Goal: Complete application form: Complete application form

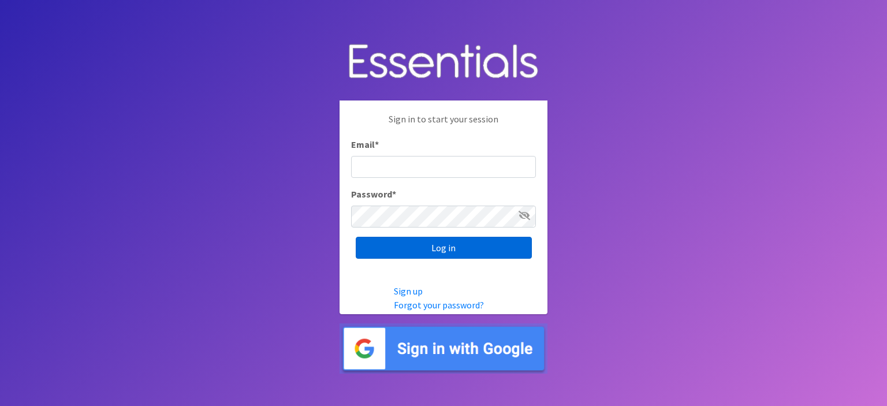
type input "[EMAIL_ADDRESS][DOMAIN_NAME]"
click at [444, 247] on input "Log in" at bounding box center [444, 248] width 176 height 22
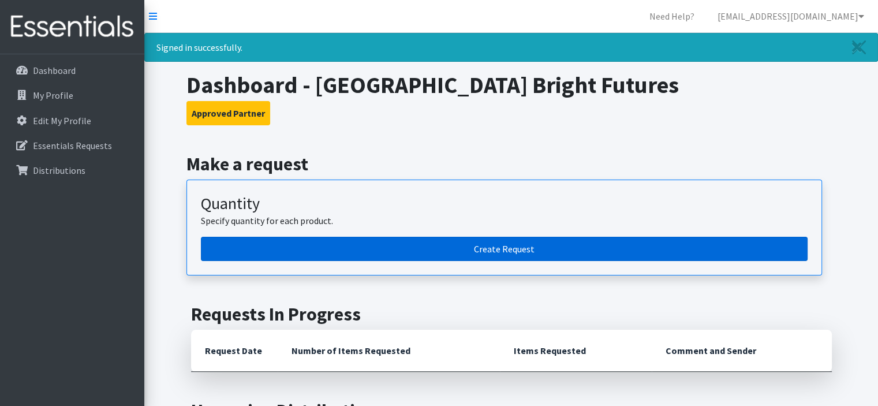
click at [488, 252] on link "Create Request" at bounding box center [504, 249] width 607 height 24
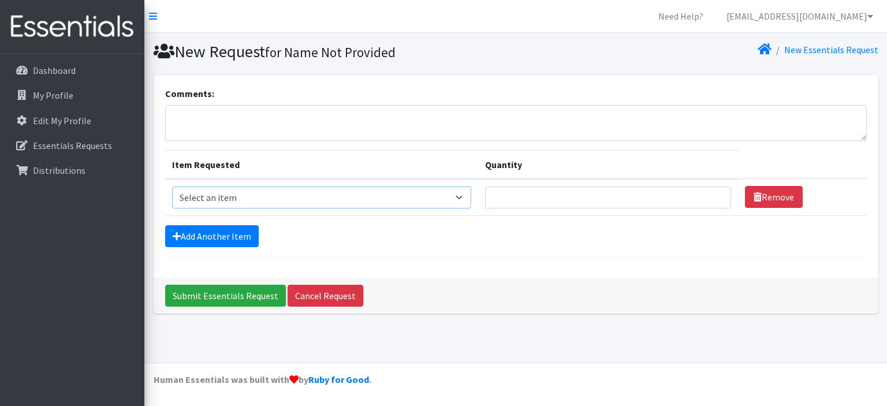
click at [467, 199] on select "Select an item Diapers - Newborn Diapers - Preemie Diapers - Size 1 Diapers - S…" at bounding box center [322, 198] width 300 height 22
select select "98"
click at [172, 187] on select "Select an item Diapers - Newborn Diapers - Preemie Diapers - Size 1 Diapers - S…" at bounding box center [322, 198] width 300 height 22
click at [553, 198] on input "Quantity" at bounding box center [608, 198] width 246 height 22
click at [615, 199] on input "Quantity" at bounding box center [608, 198] width 246 height 22
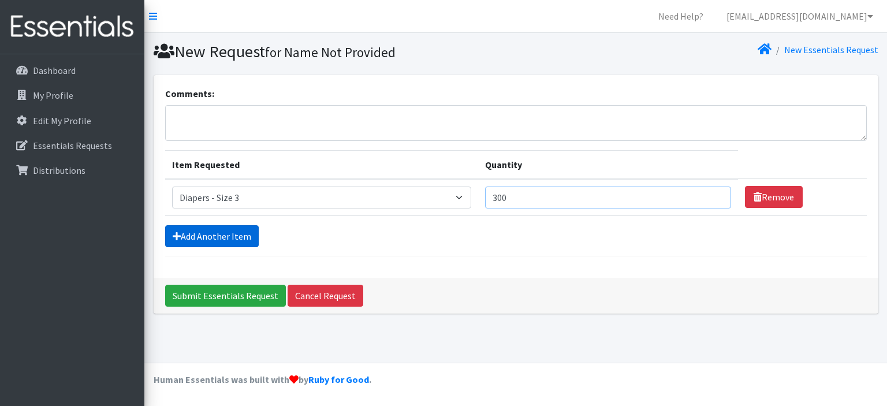
type input "300"
click at [233, 237] on link "Add Another Item" at bounding box center [212, 236] width 94 height 22
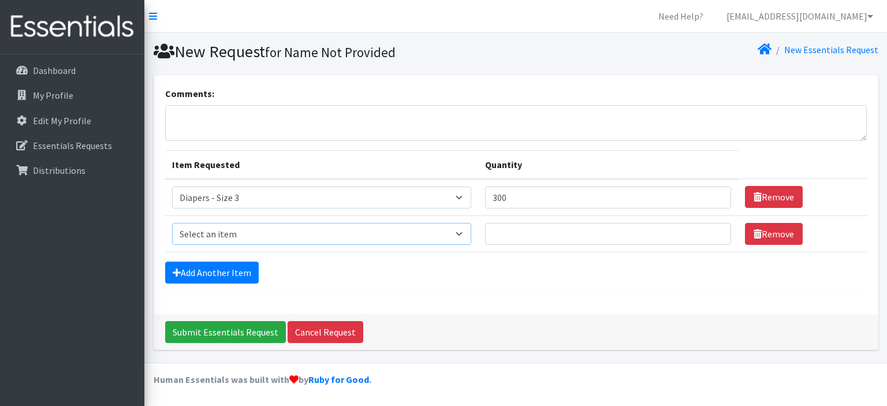
click at [265, 228] on select "Select an item Diapers - Newborn Diapers - Preemie Diapers - Size 1 Diapers - S…" at bounding box center [322, 234] width 300 height 22
select select "74"
click at [172, 223] on select "Select an item Diapers - Newborn Diapers - Preemie Diapers - Size 1 Diapers - S…" at bounding box center [322, 234] width 300 height 22
click at [526, 239] on input "Quantity" at bounding box center [608, 234] width 246 height 22
type input "750"
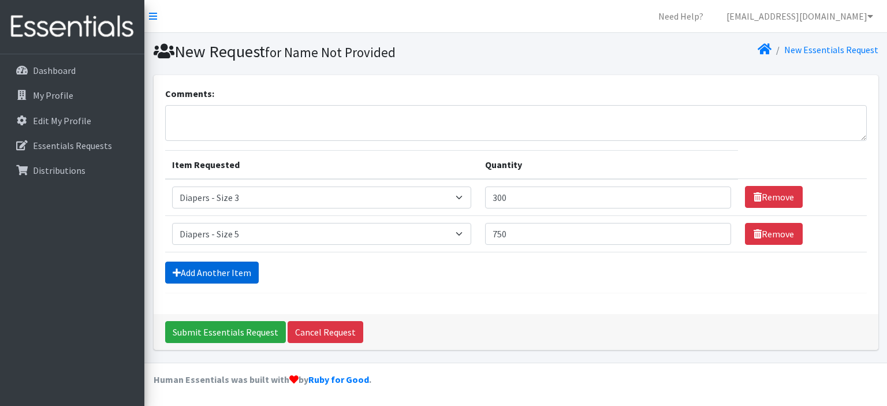
click at [193, 271] on link "Add Another Item" at bounding box center [212, 273] width 94 height 22
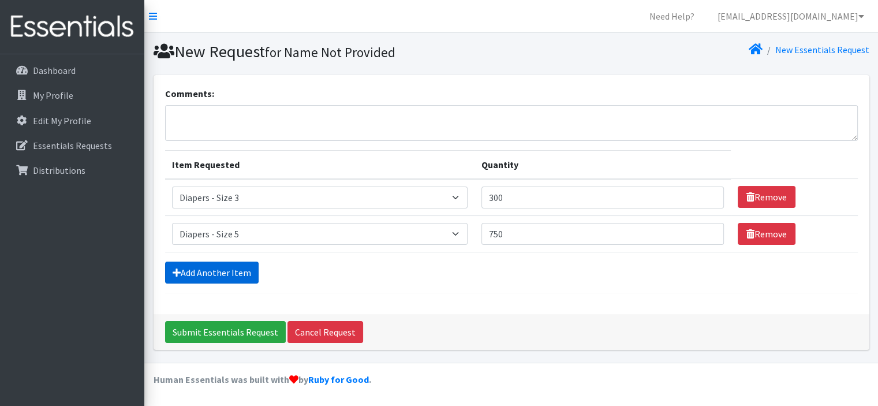
scroll to position [31, 0]
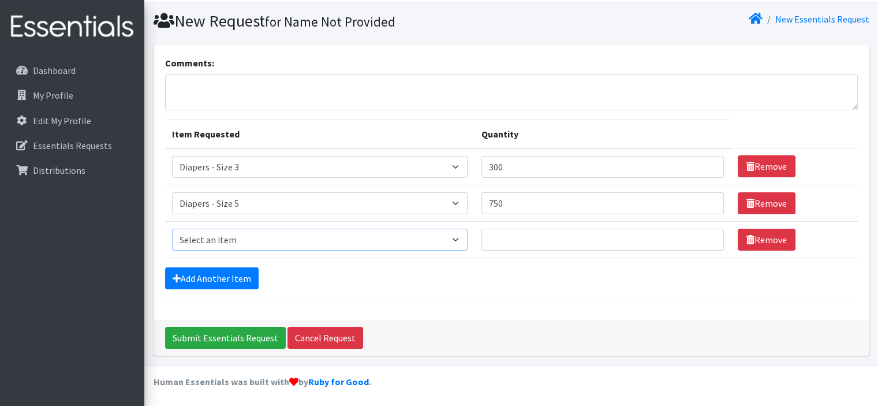
click at [217, 233] on select "Select an item Diapers - Newborn Diapers - Preemie Diapers - Size 1 Diapers - S…" at bounding box center [320, 240] width 296 height 22
select select "9066"
click at [172, 229] on select "Select an item Diapers - Newborn Diapers - Preemie Diapers - Size 1 Diapers - S…" at bounding box center [320, 240] width 296 height 22
click at [536, 238] on input "Quantity" at bounding box center [603, 240] width 243 height 22
type input "20"
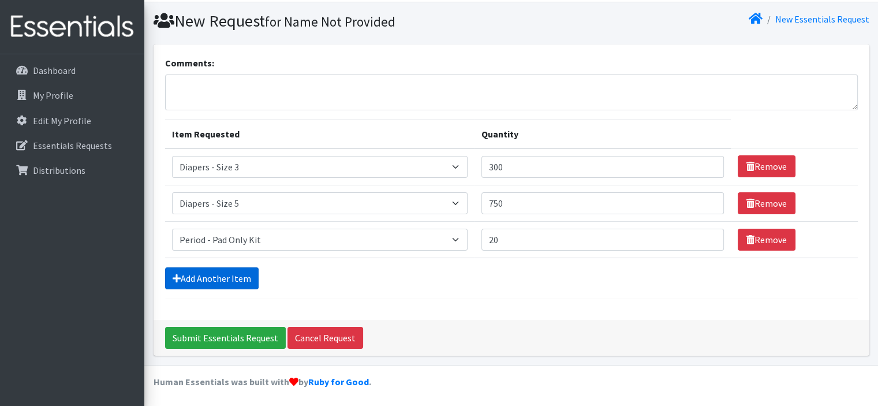
click at [180, 276] on link "Add Another Item" at bounding box center [212, 278] width 94 height 22
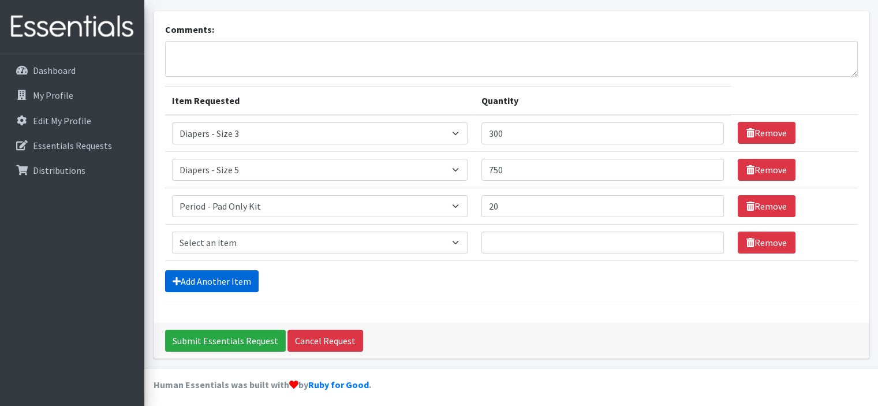
scroll to position [67, 0]
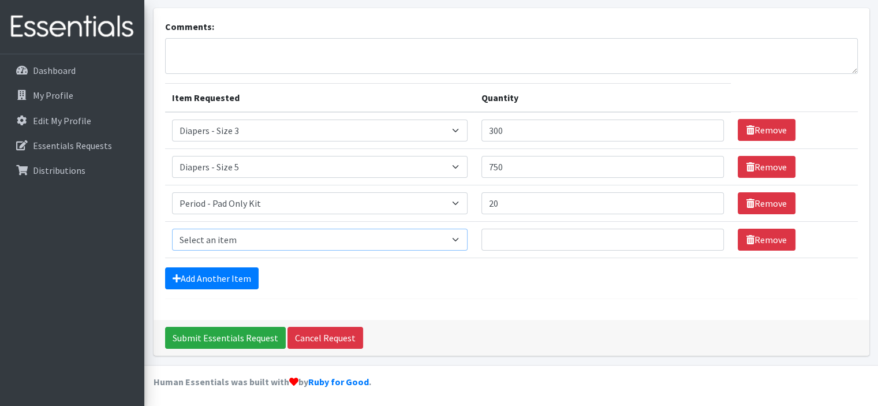
click at [243, 233] on select "Select an item Diapers - Newborn Diapers - Preemie Diapers - Size 1 Diapers - S…" at bounding box center [320, 240] width 296 height 22
select select "9067"
click at [172, 229] on select "Select an item Diapers - Newborn Diapers - Preemie Diapers - Size 1 Diapers - S…" at bounding box center [320, 240] width 296 height 22
click at [548, 237] on input "Quantity" at bounding box center [603, 240] width 243 height 22
type input "30"
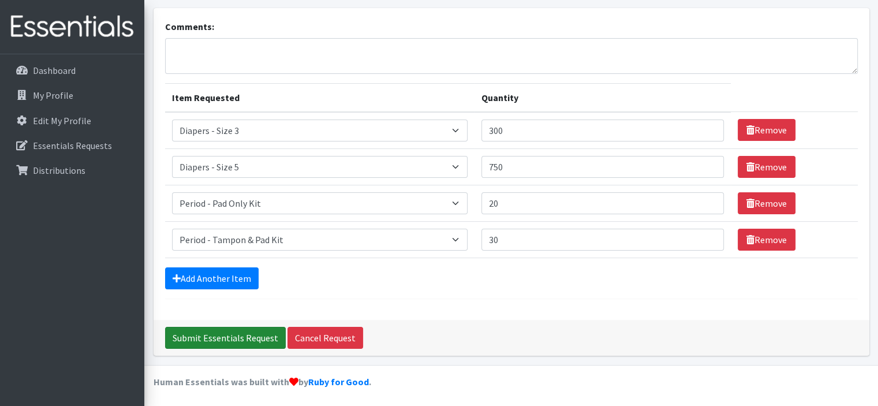
click at [231, 333] on input "Submit Essentials Request" at bounding box center [225, 338] width 121 height 22
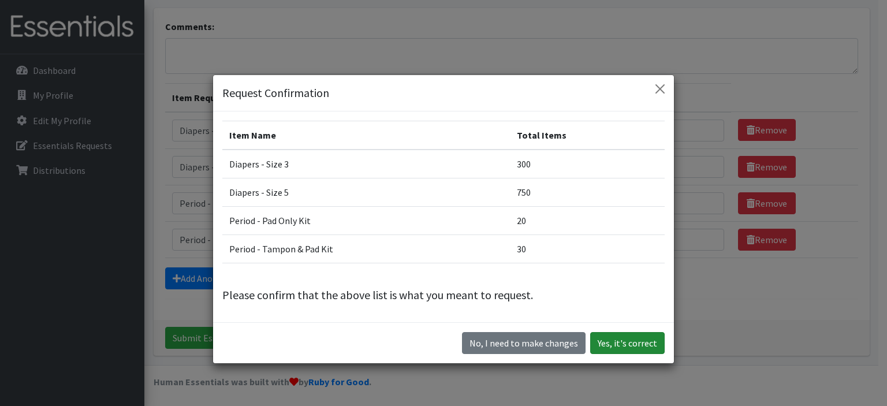
click at [619, 345] on button "Yes, it's correct" at bounding box center [627, 343] width 75 height 22
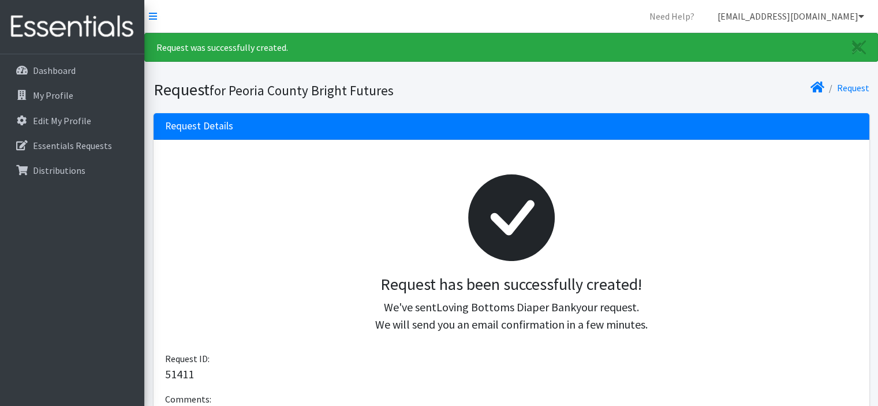
click at [810, 16] on link "[EMAIL_ADDRESS][DOMAIN_NAME]" at bounding box center [791, 16] width 165 height 23
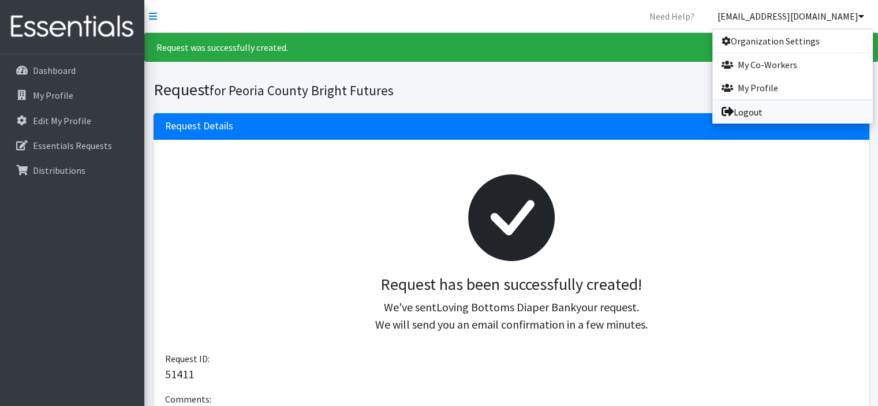
click at [744, 107] on link "Logout" at bounding box center [793, 111] width 161 height 23
